Goal: Check status: Check status

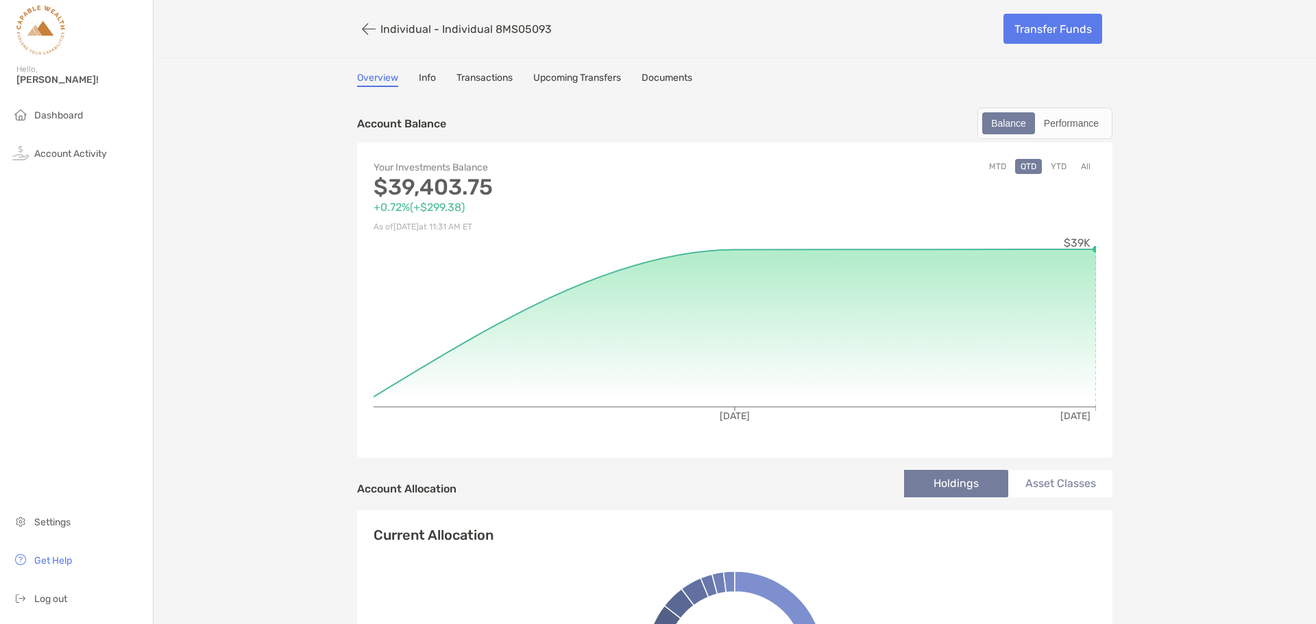
scroll to position [69, 0]
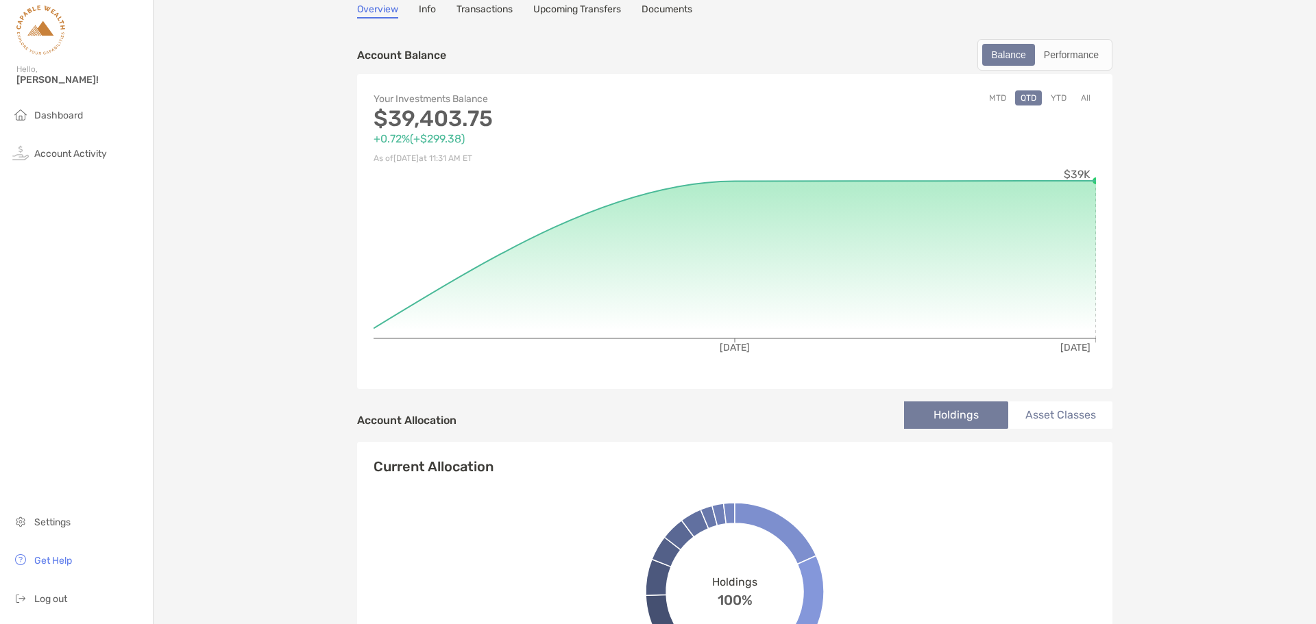
click at [1059, 99] on button "YTD" at bounding box center [1058, 97] width 27 height 15
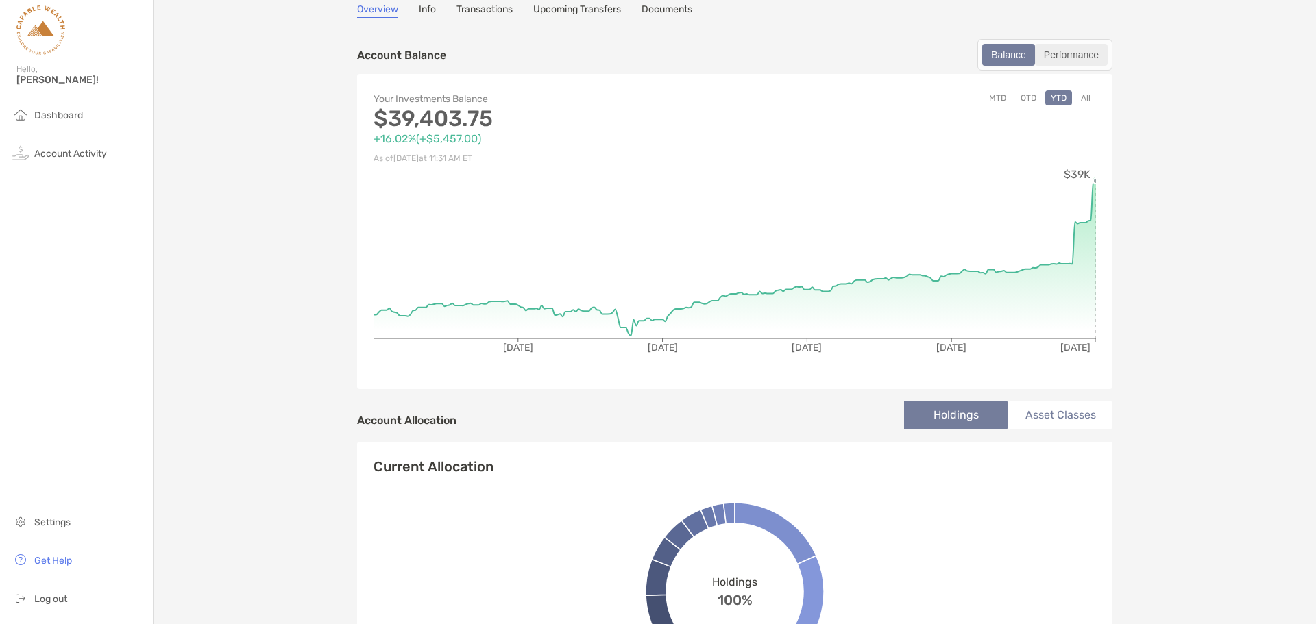
click at [1061, 53] on div "Performance" at bounding box center [1071, 54] width 70 height 19
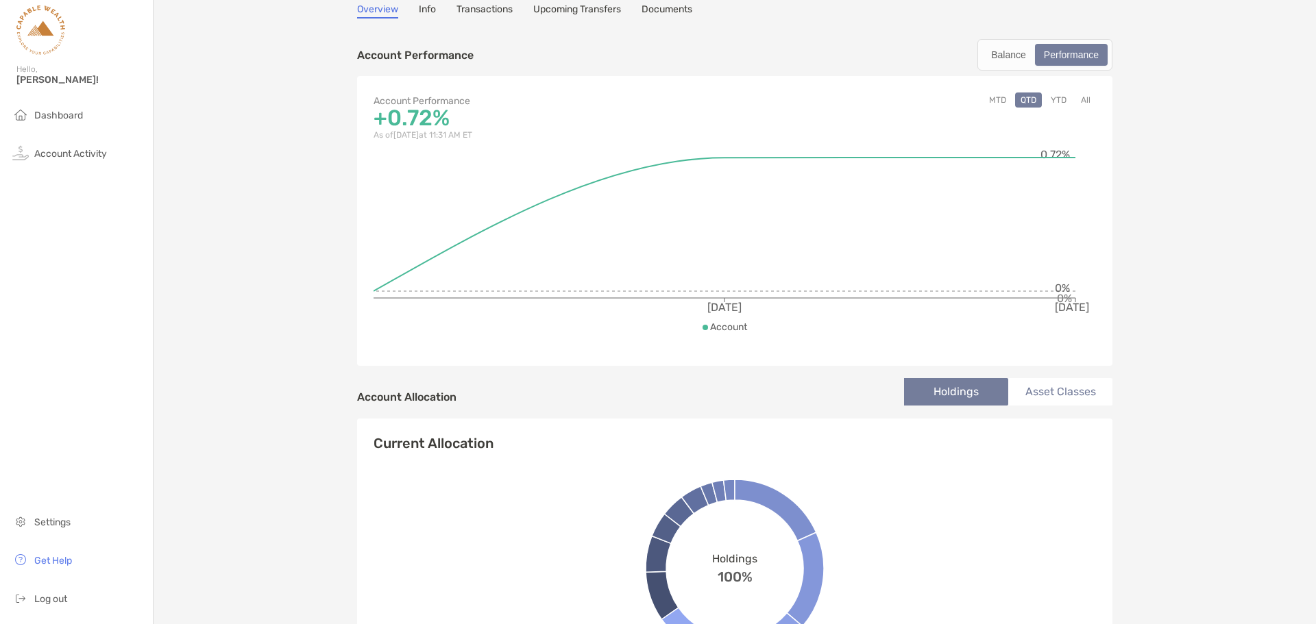
click at [1052, 101] on button "YTD" at bounding box center [1058, 100] width 27 height 15
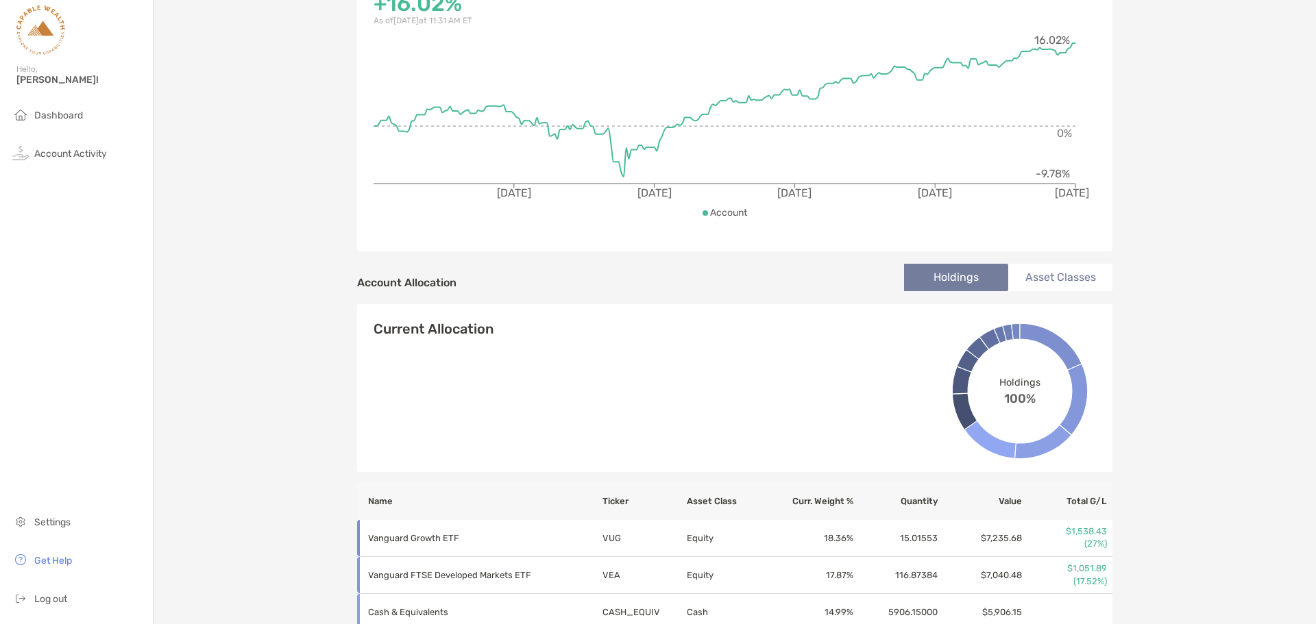
scroll to position [182, 0]
click at [1041, 280] on li "Asset Classes" at bounding box center [1060, 278] width 104 height 27
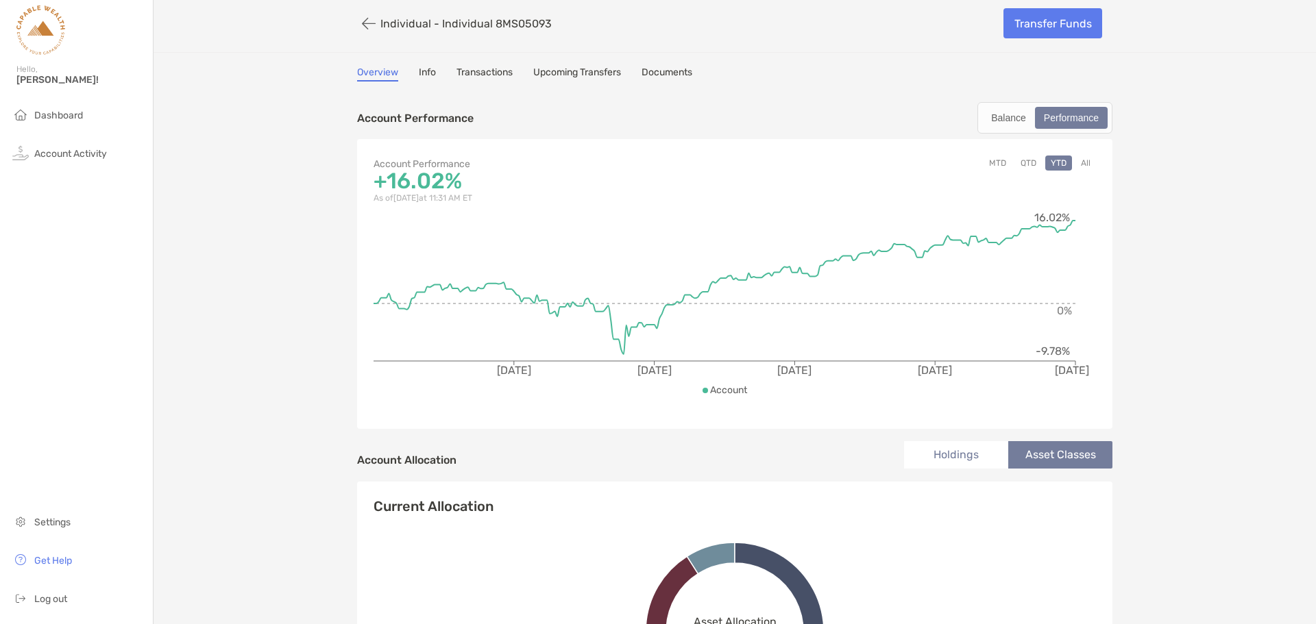
scroll to position [0, 0]
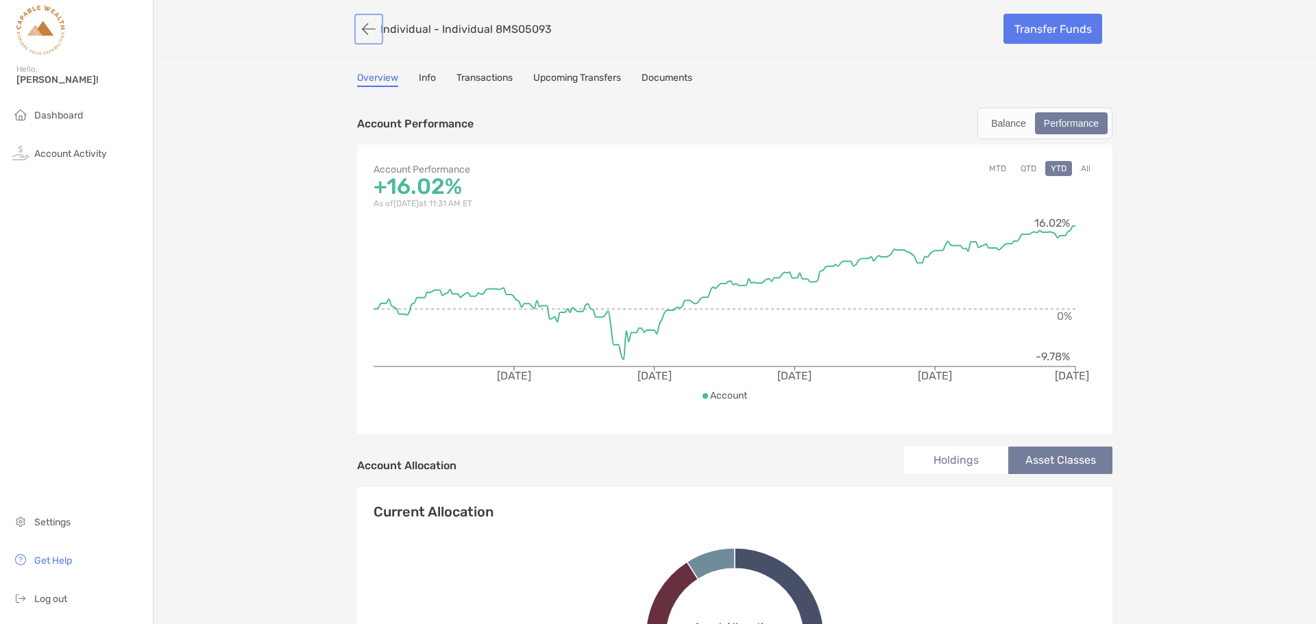
click at [369, 31] on button "button" at bounding box center [368, 28] width 23 height 25
